Goal: Task Accomplishment & Management: Manage account settings

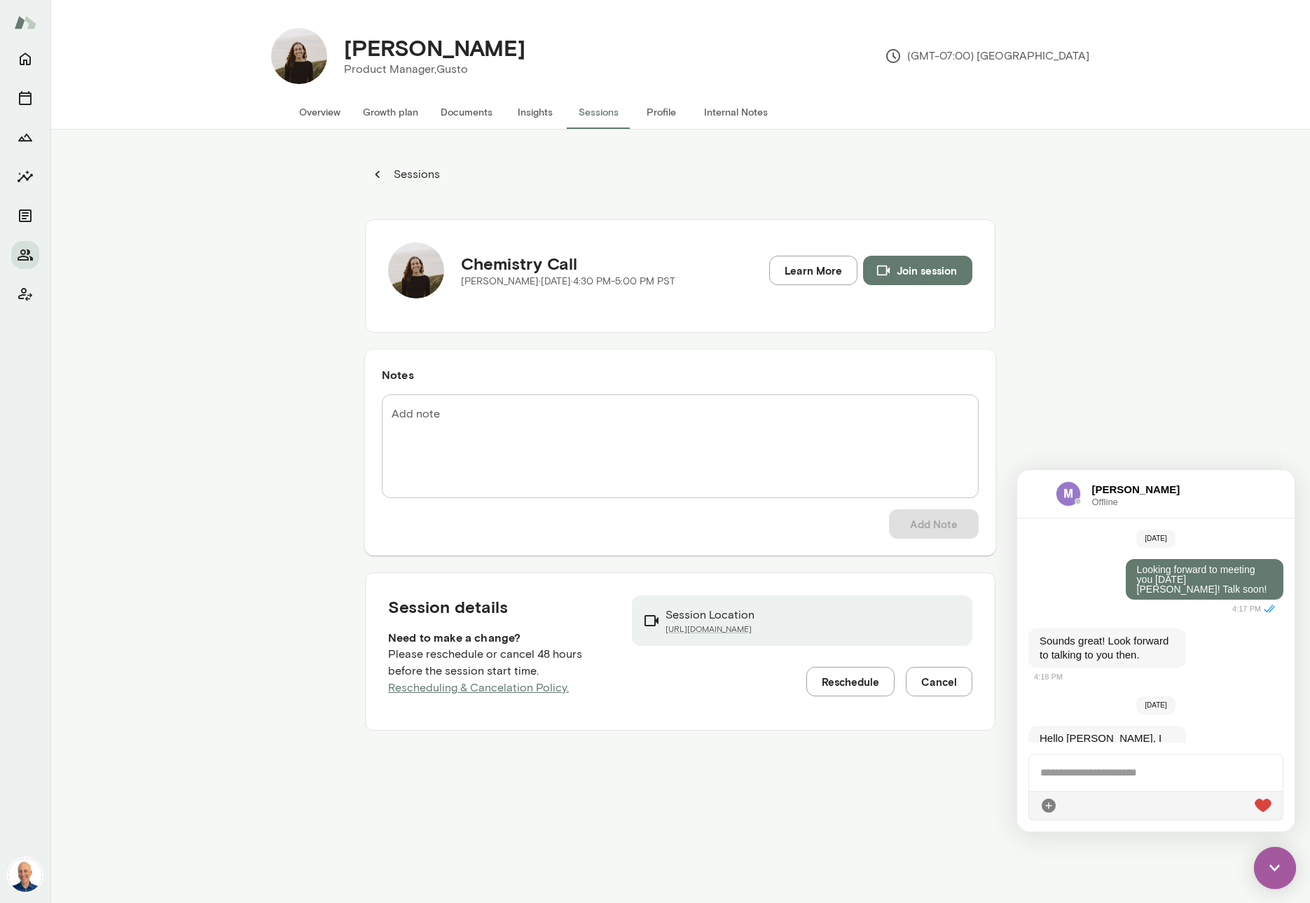
scroll to position [4668, 0]
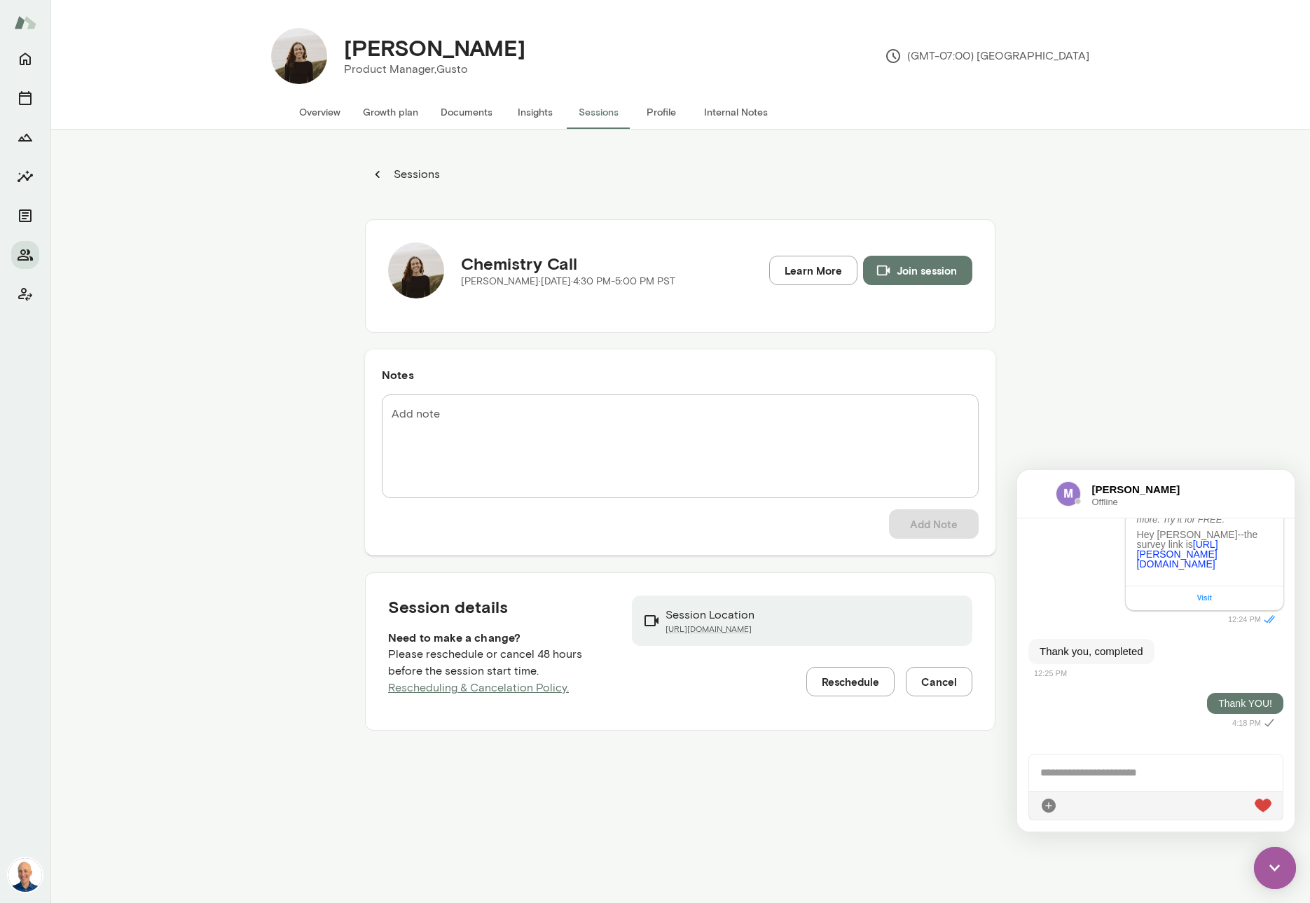
click at [1030, 501] on div at bounding box center [1036, 493] width 16 height 17
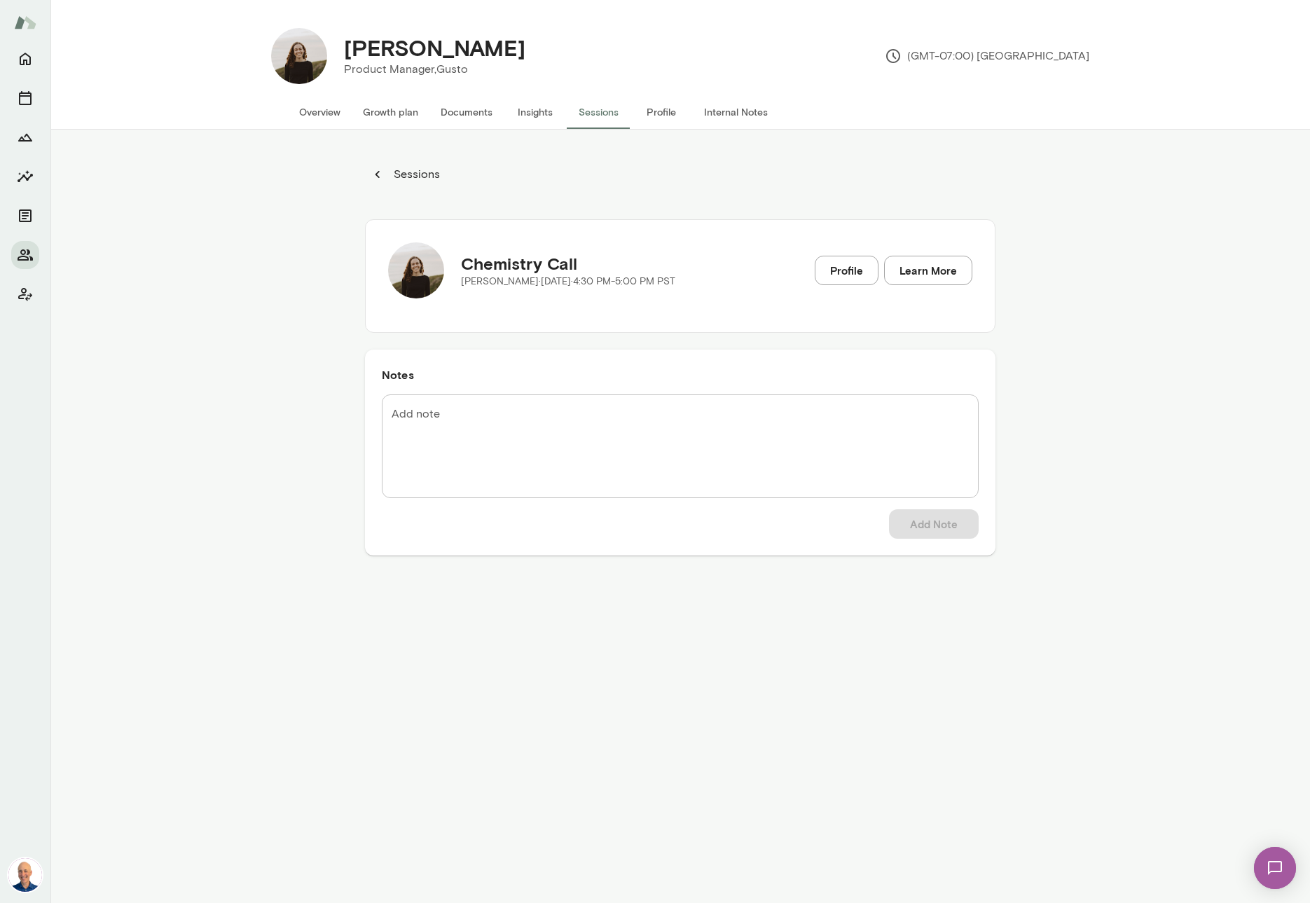
click at [1282, 870] on img at bounding box center [1274, 867] width 57 height 57
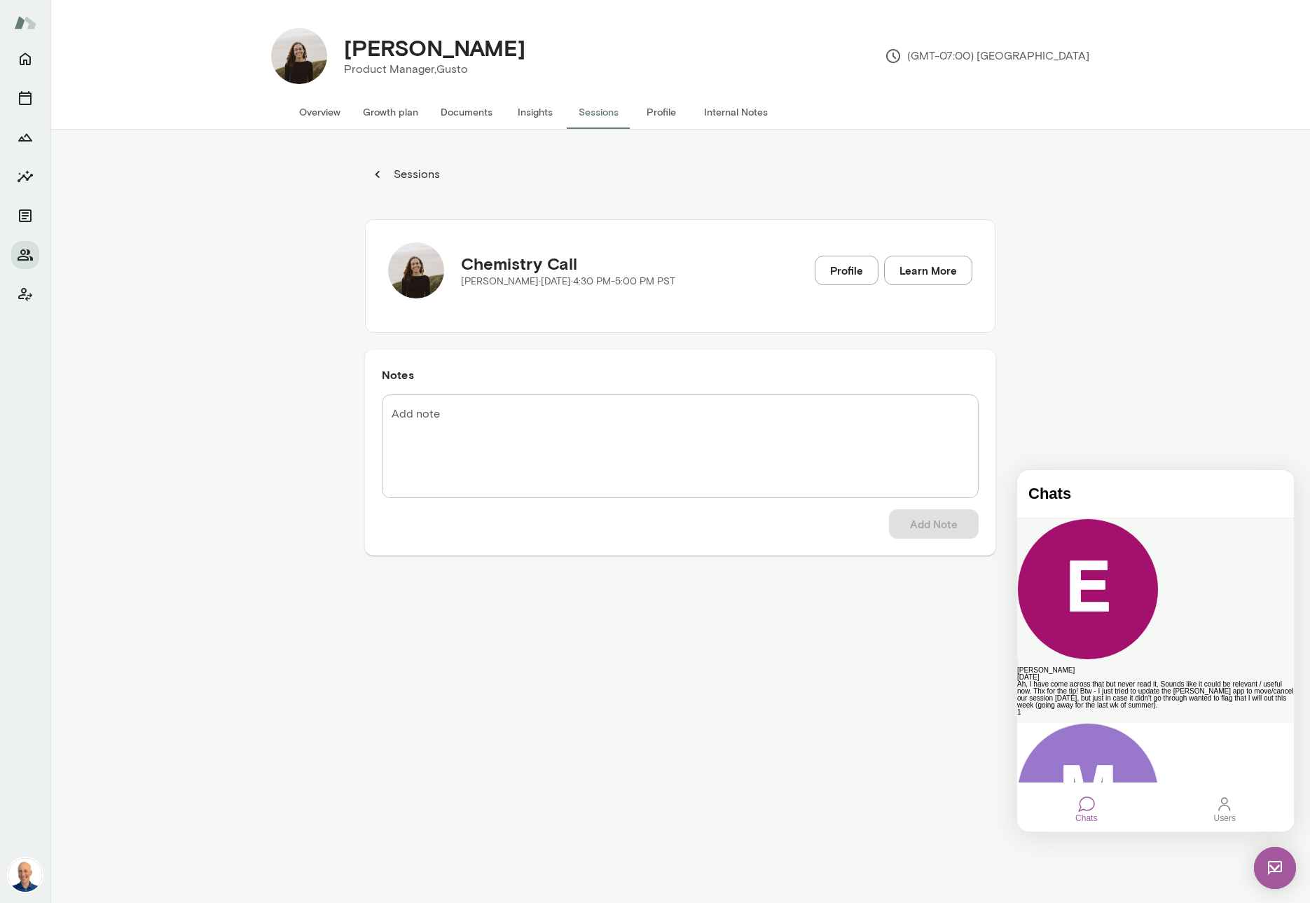
click at [1163, 667] on div "[PERSON_NAME]" at bounding box center [1155, 670] width 277 height 7
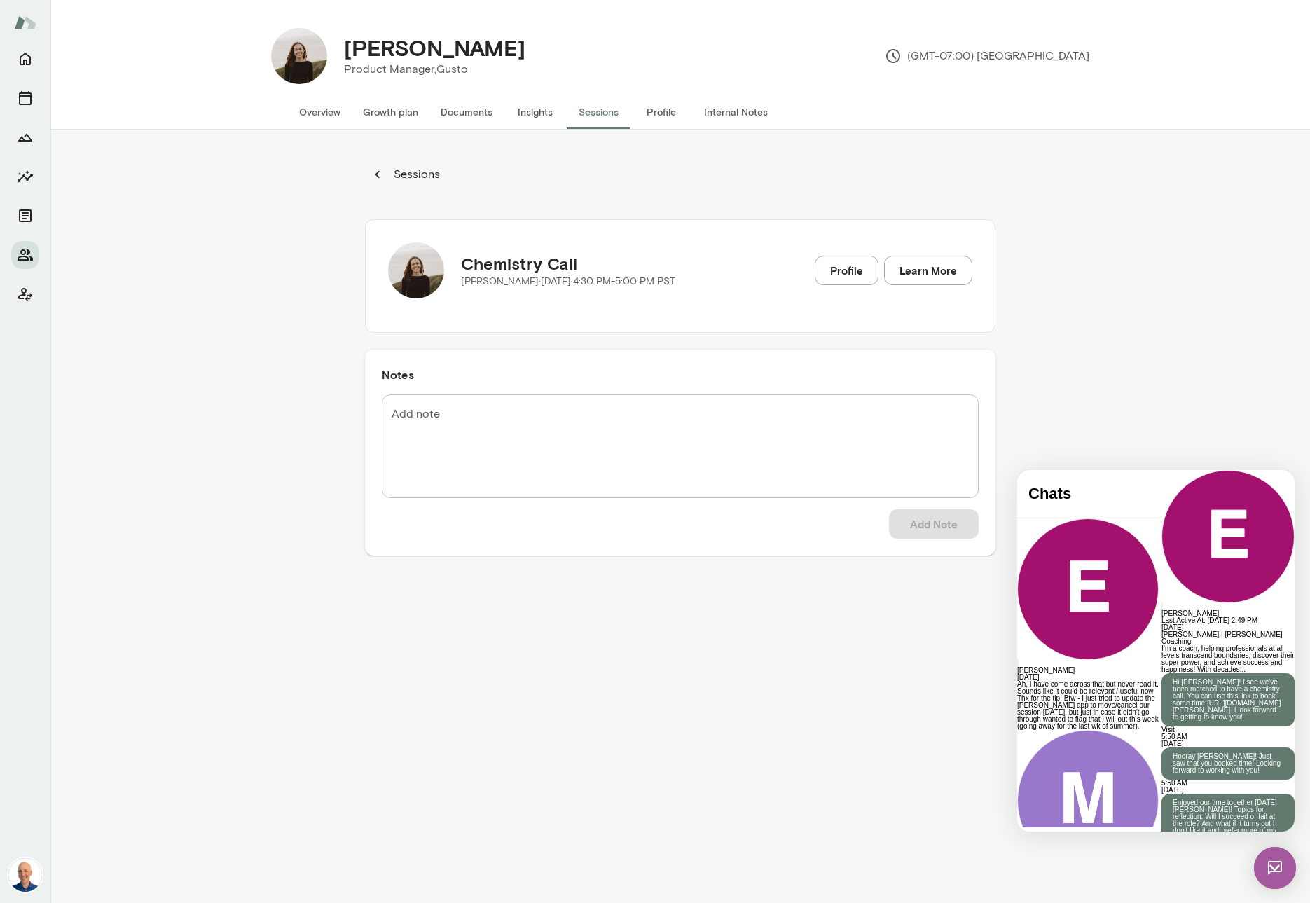
scroll to position [2349, 0]
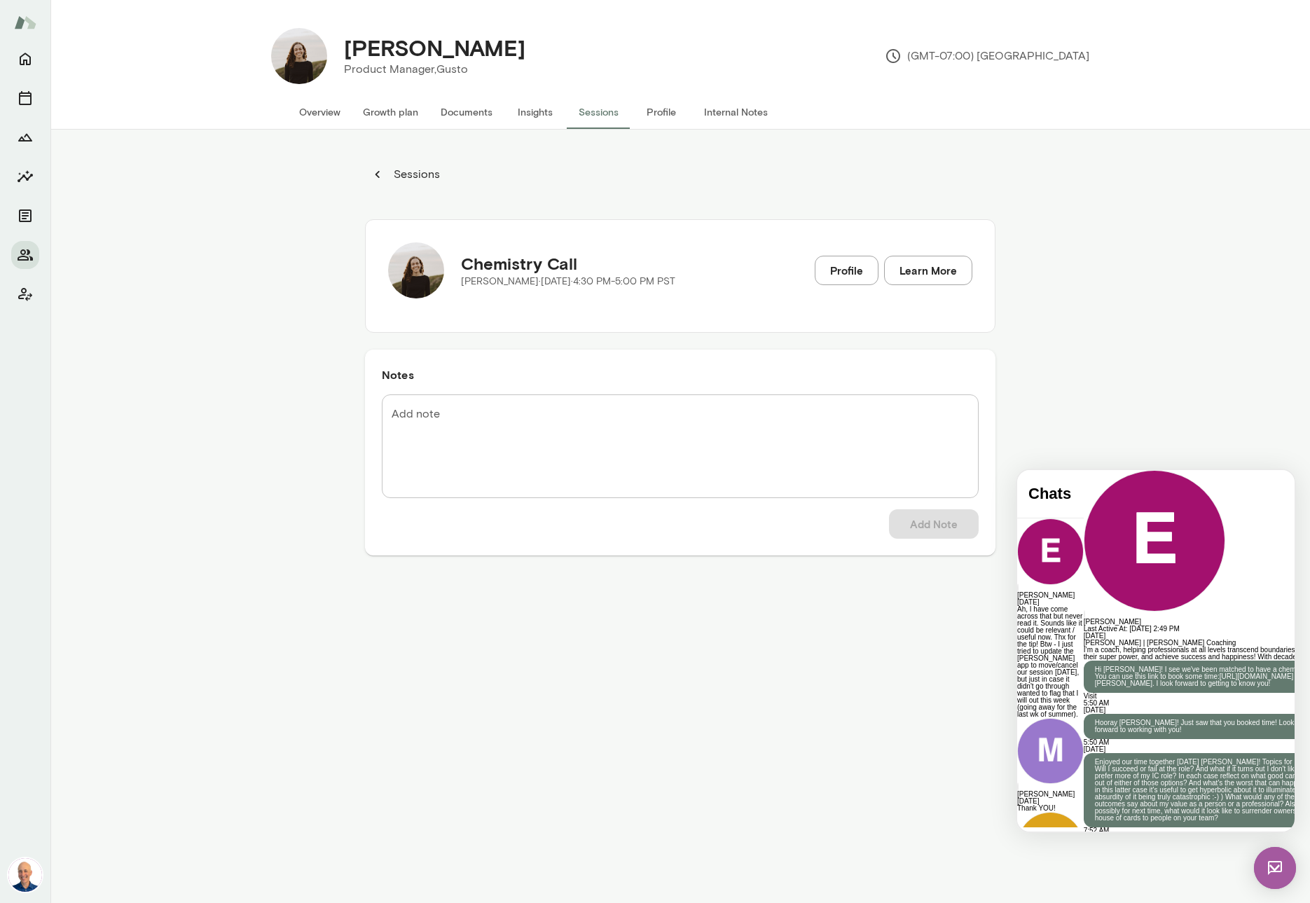
scroll to position [2438, 0]
